Goal: Navigation & Orientation: Find specific page/section

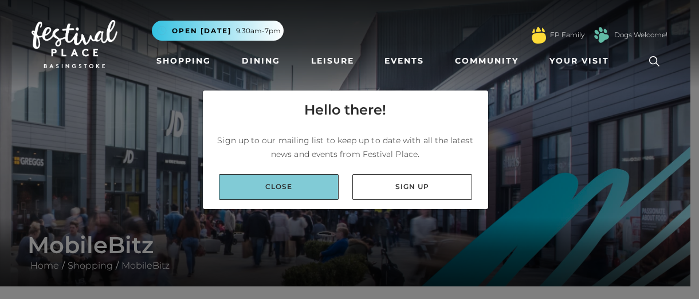
drag, startPoint x: 0, startPoint y: 0, endPoint x: 298, endPoint y: 181, distance: 349.0
click at [298, 182] on link "Close" at bounding box center [279, 187] width 120 height 26
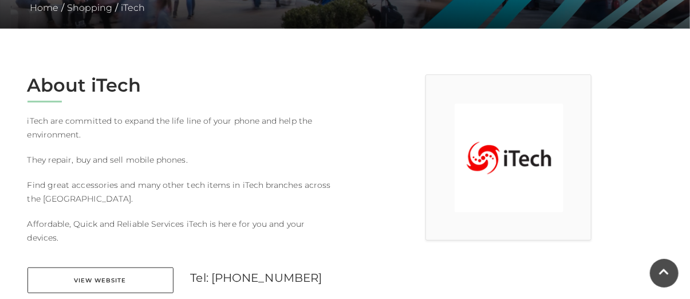
scroll to position [286, 0]
